Goal: Information Seeking & Learning: Learn about a topic

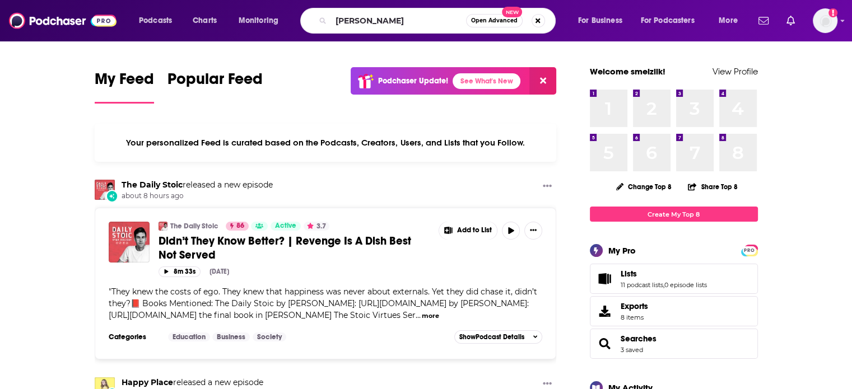
type input "[PERSON_NAME]"
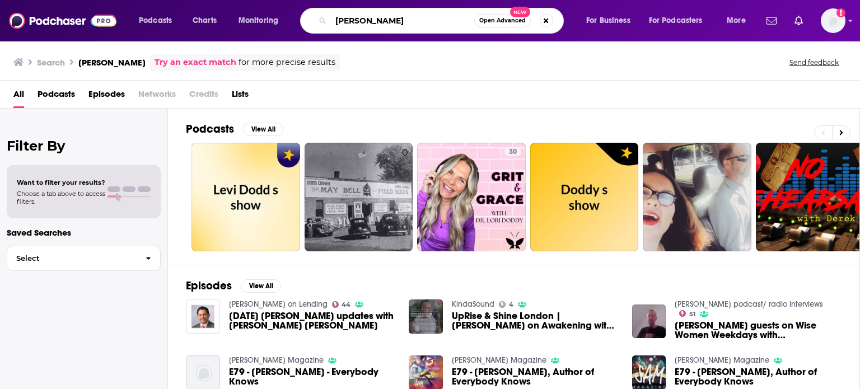
drag, startPoint x: 399, startPoint y: 21, endPoint x: 264, endPoint y: 4, distance: 135.4
click at [264, 4] on div "Podcasts Charts Monitoring [PERSON_NAME] Open Advanced New For Business For Pod…" at bounding box center [430, 20] width 860 height 41
type input "blush podcast"
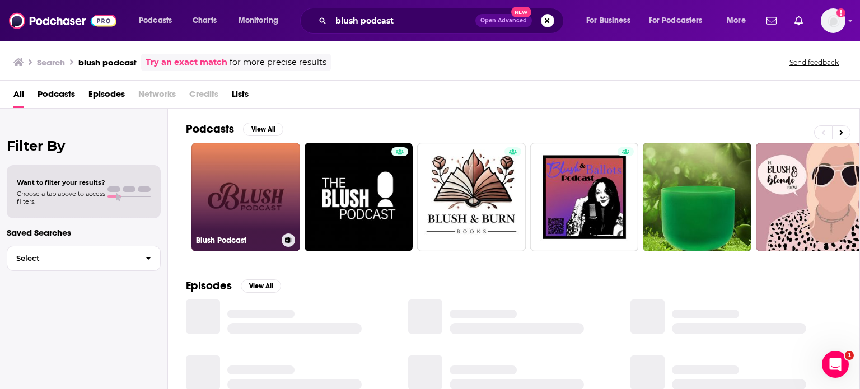
click at [272, 192] on link "Blush Podcast" at bounding box center [246, 197] width 109 height 109
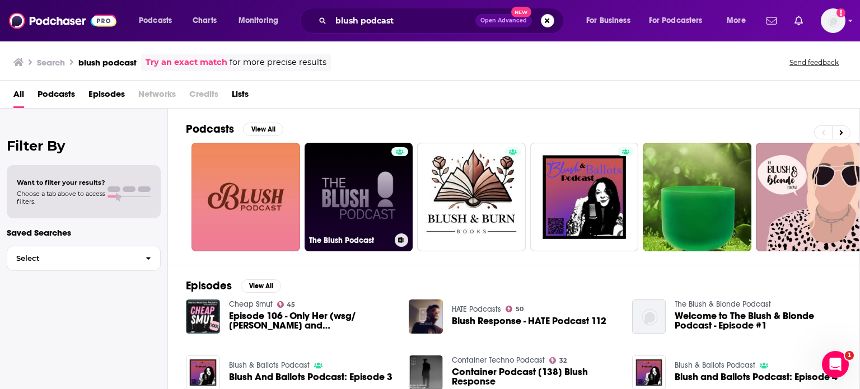
click at [379, 220] on link "The Blush Podcast" at bounding box center [359, 197] width 109 height 109
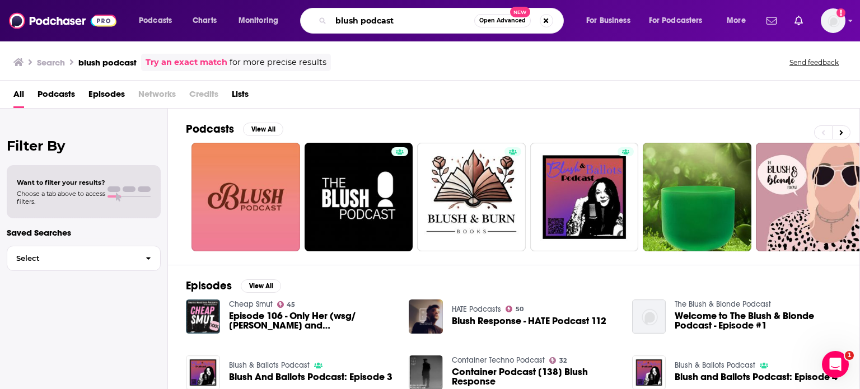
drag, startPoint x: 354, startPoint y: 7, endPoint x: 159, endPoint y: -16, distance: 196.2
click at [159, 0] on html "Podcasts Charts Monitoring blush podcast Open Advanced New For Business For Pod…" at bounding box center [430, 194] width 860 height 389
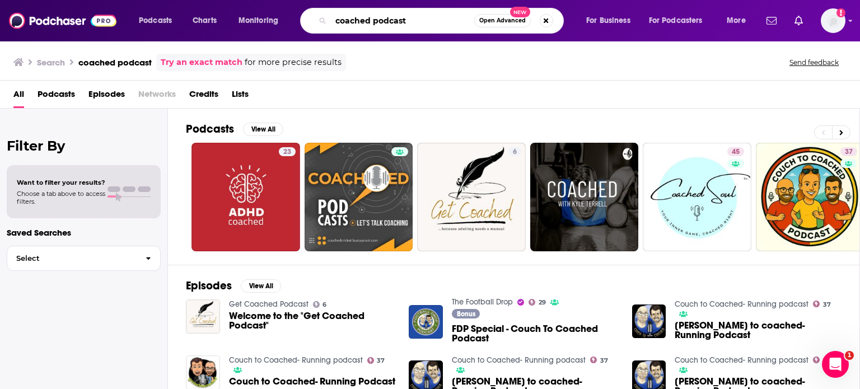
click at [434, 17] on input "coached podcast" at bounding box center [402, 21] width 143 height 18
click at [122, 2] on div "Podcasts Charts Monitoring coached podcast [PERSON_NAME] Open Advanced New For …" at bounding box center [430, 20] width 860 height 41
click at [427, 21] on input "coached podcast [PERSON_NAME]" at bounding box center [402, 21] width 143 height 18
type input "coached podcast elead"
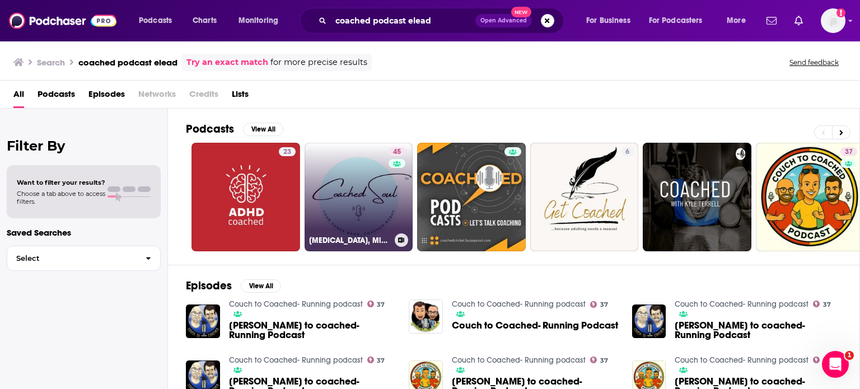
click at [374, 202] on link "45 [MEDICAL_DATA], Mindfulness and Mental Health Tips - The Coached Soul Podcast" at bounding box center [359, 197] width 109 height 109
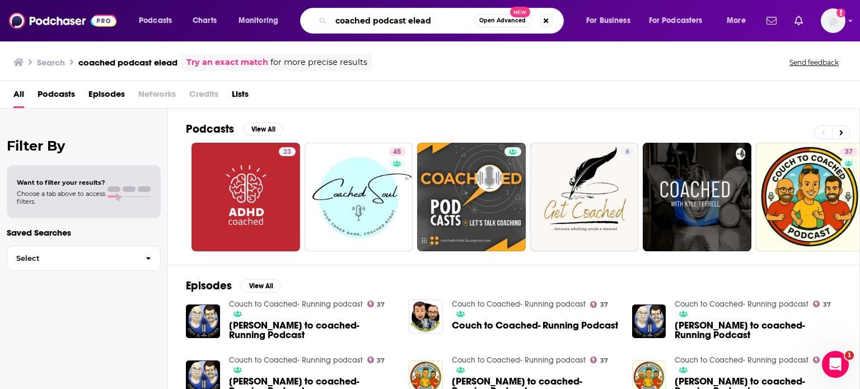
drag, startPoint x: 276, startPoint y: -7, endPoint x: 222, endPoint y: 2, distance: 54.4
click at [222, 2] on div "Podcasts Charts Monitoring coached podcast elead Open Advanced New For Business…" at bounding box center [430, 20] width 860 height 41
paste input "Coach [PERSON_NAME]"
type input "Coach [PERSON_NAME]"
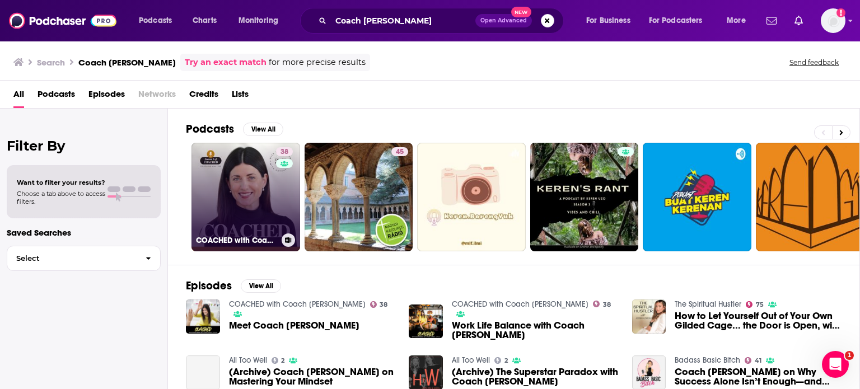
click at [258, 206] on link "38 COACHED with Coach [PERSON_NAME]" at bounding box center [246, 197] width 109 height 109
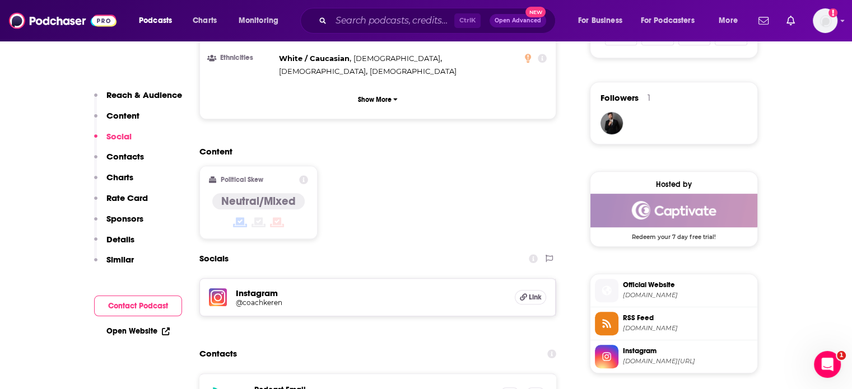
scroll to position [793, 0]
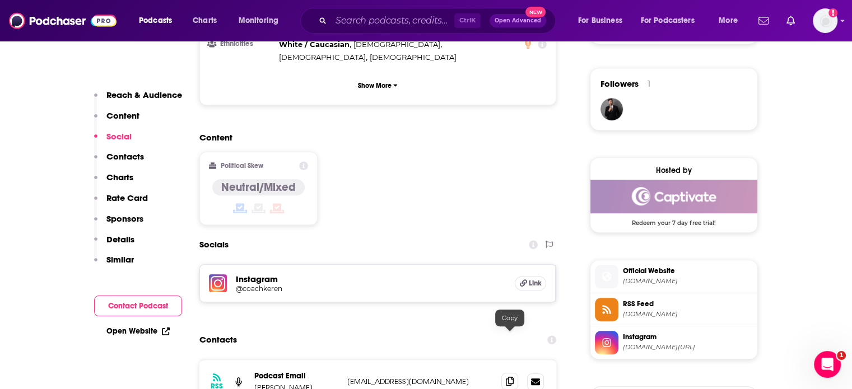
click at [510, 377] on icon at bounding box center [510, 381] width 8 height 9
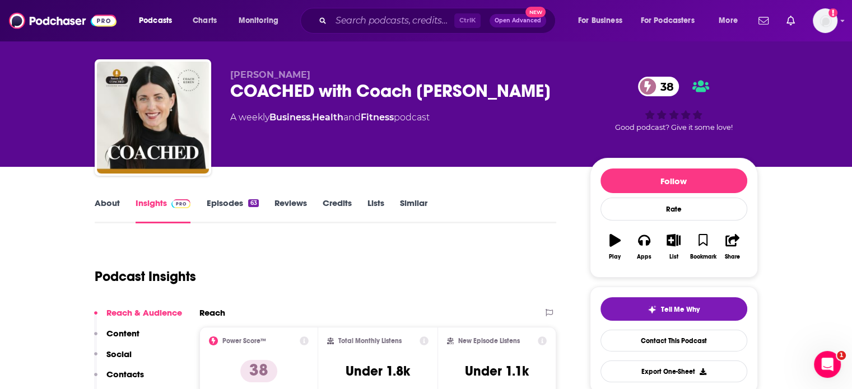
scroll to position [0, 0]
